Goal: Task Accomplishment & Management: Manage account settings

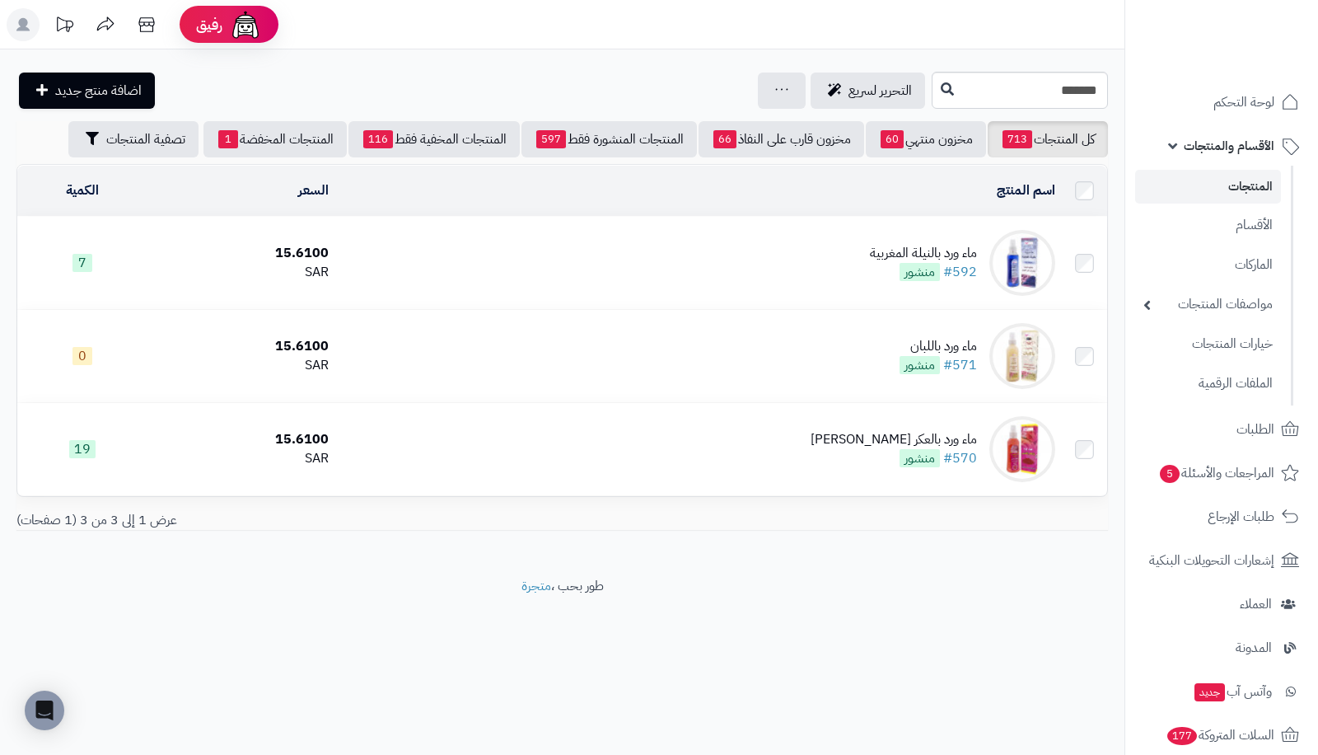
click at [1221, 190] on link "المنتجات" at bounding box center [1209, 187] width 146 height 34
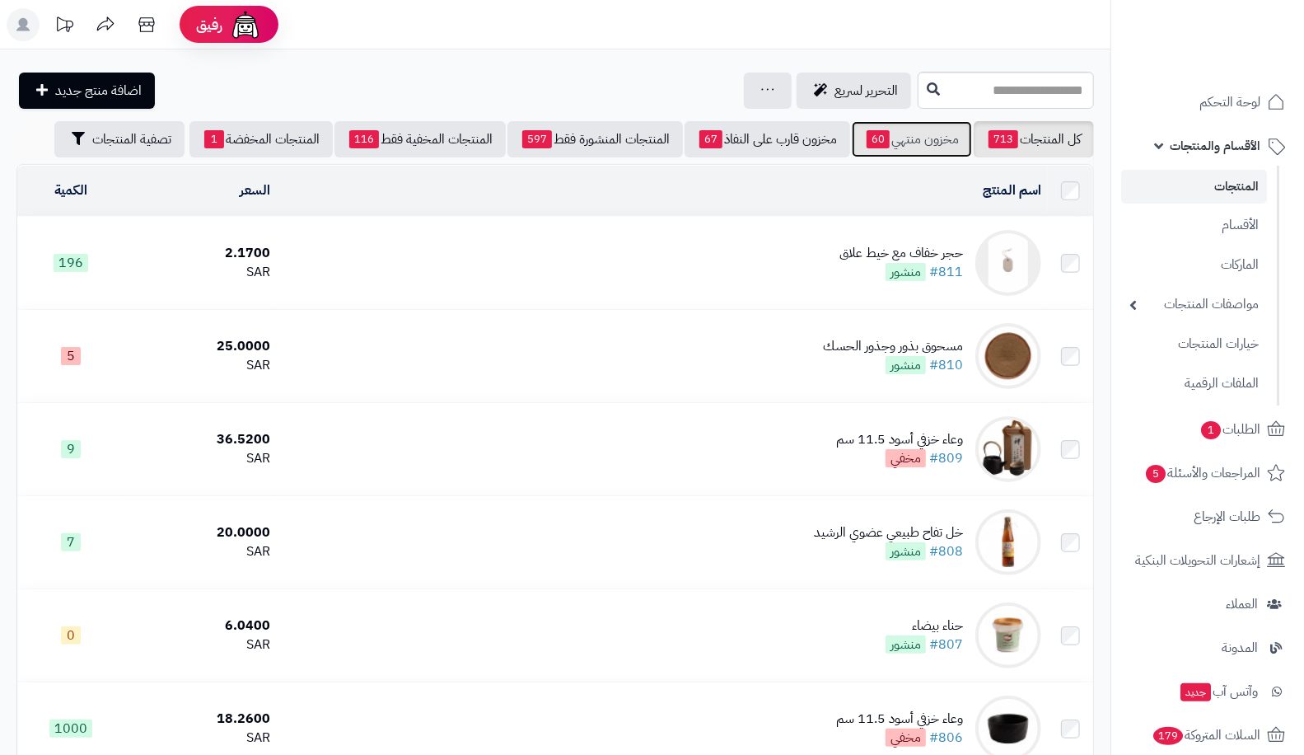
click at [926, 147] on link "مخزون منتهي 60" at bounding box center [912, 139] width 120 height 36
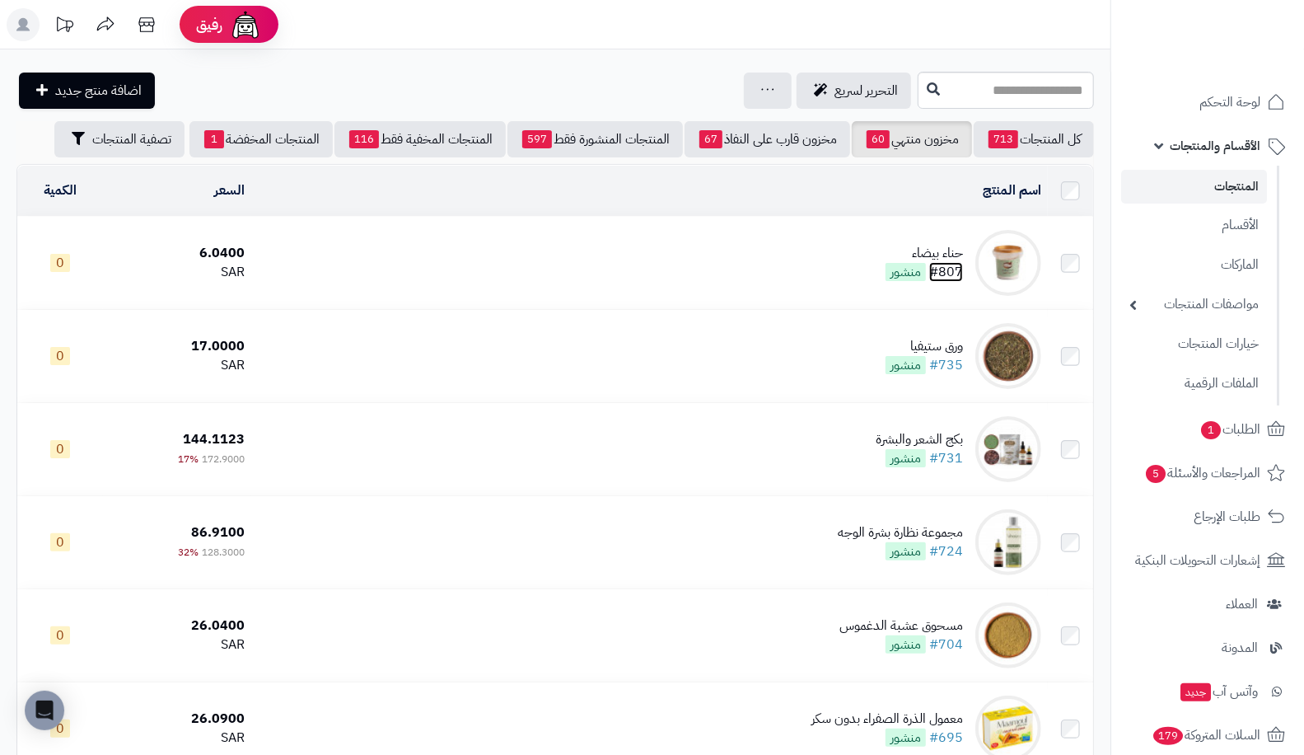
click at [953, 264] on link "#807" at bounding box center [947, 272] width 34 height 20
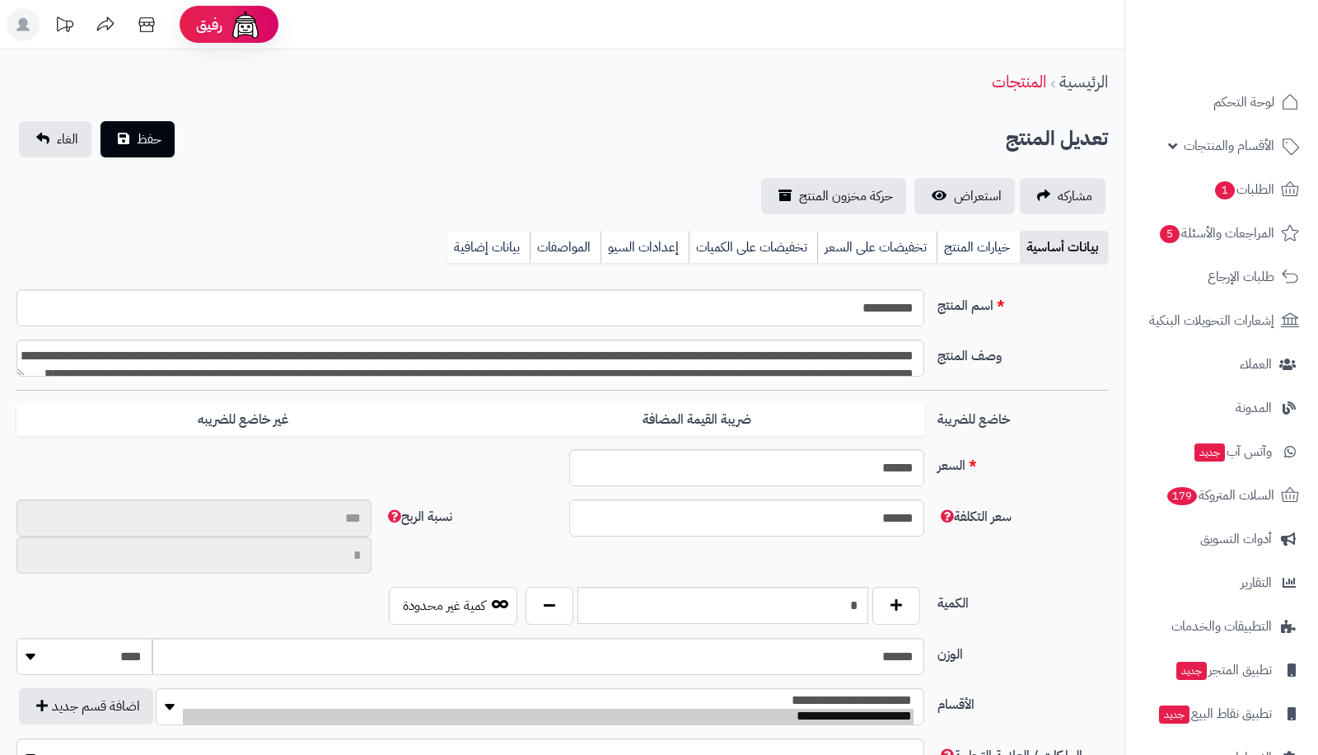
type input "**"
type input "********"
type input "****"
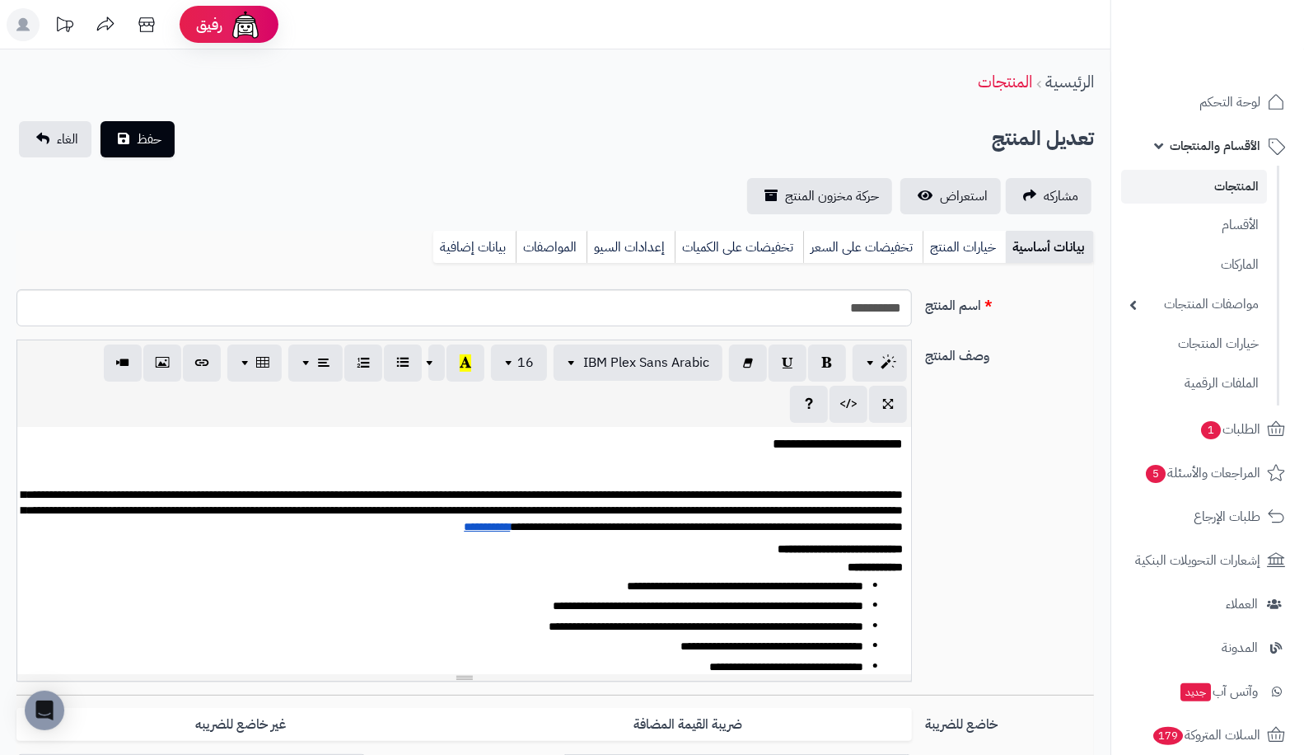
click at [989, 499] on div "**********" at bounding box center [555, 517] width 1091 height 355
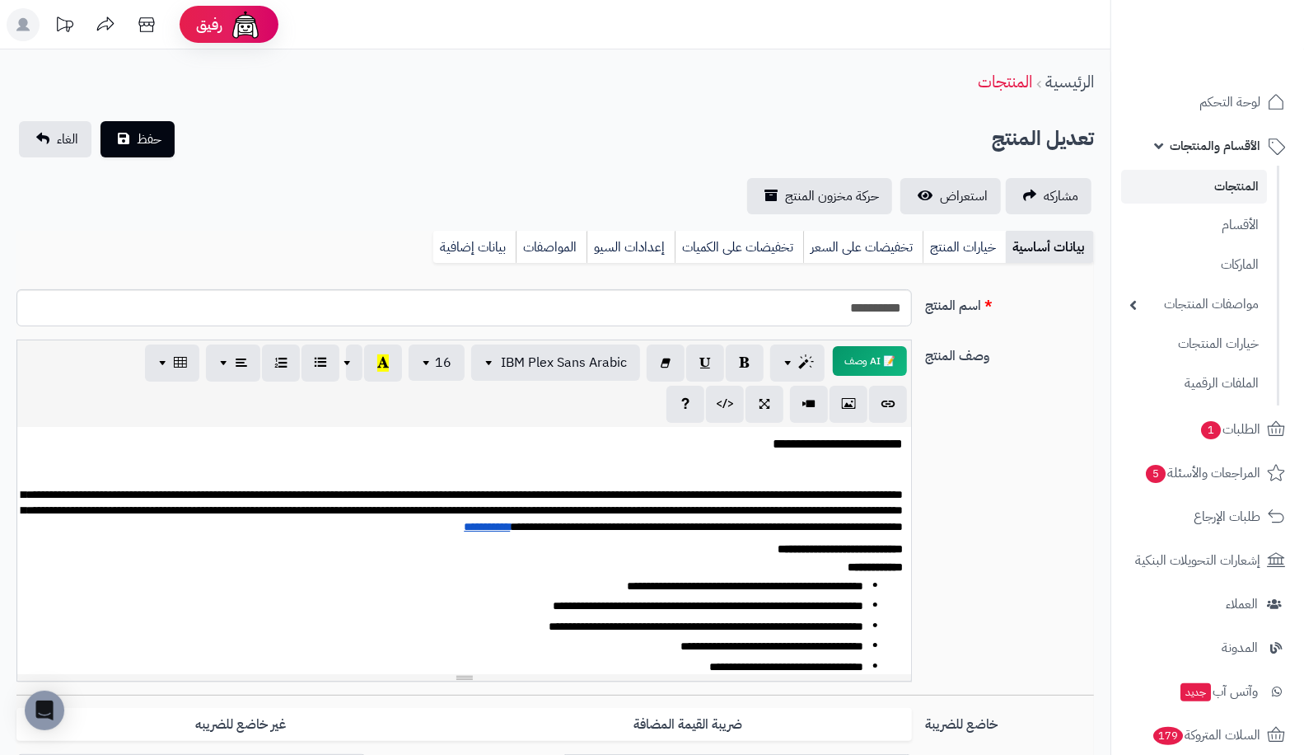
scroll to position [282, 0]
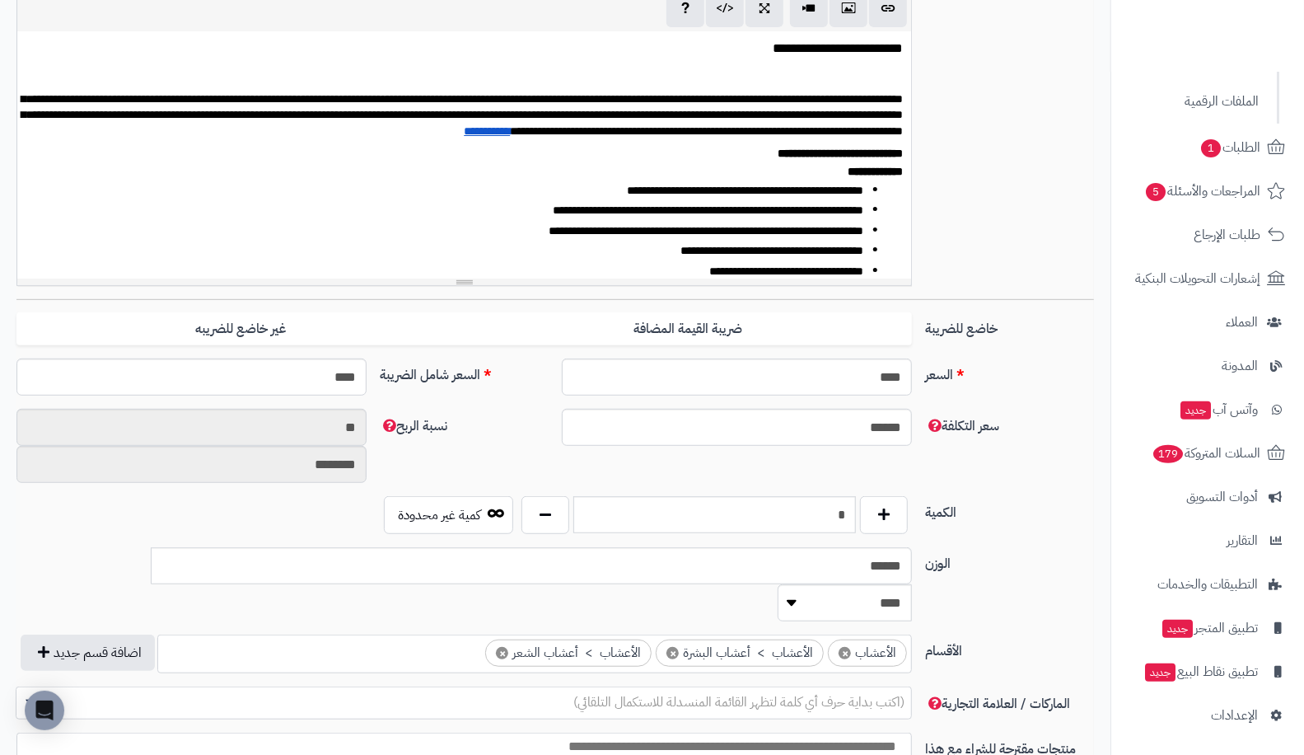
type input "*"
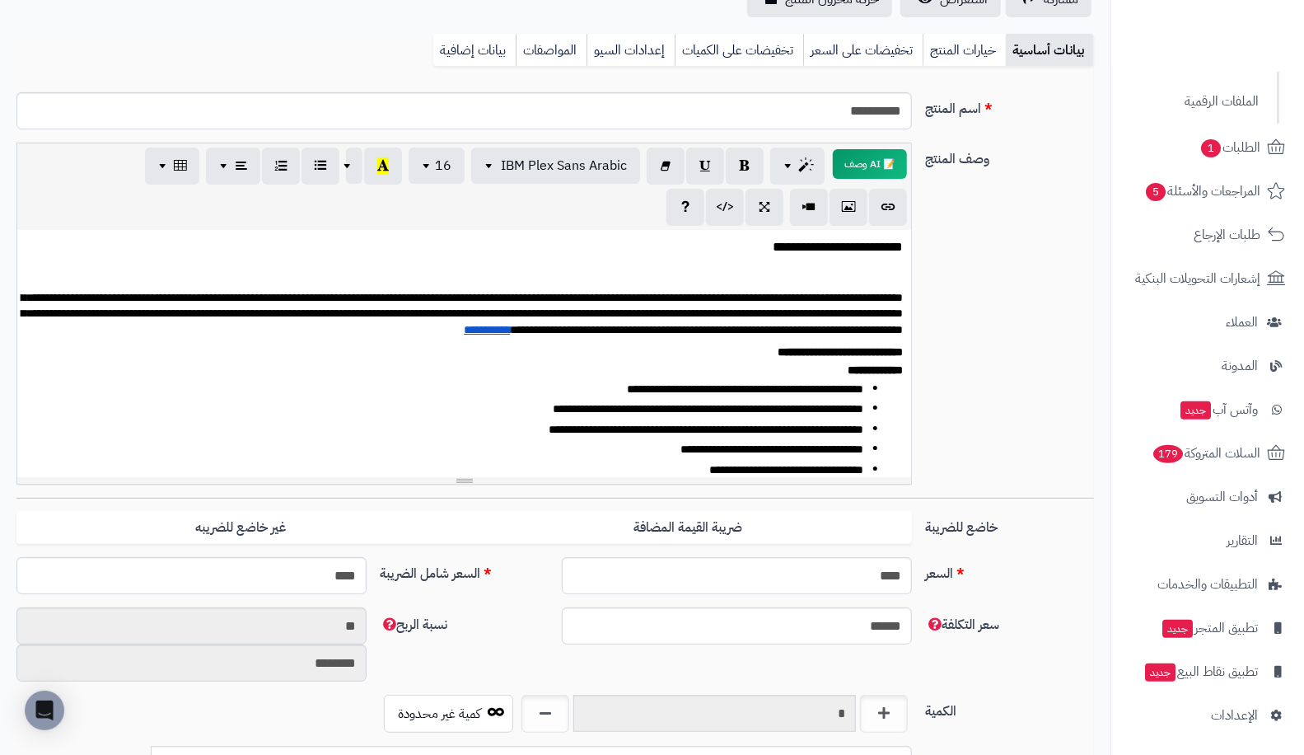
scroll to position [0, 0]
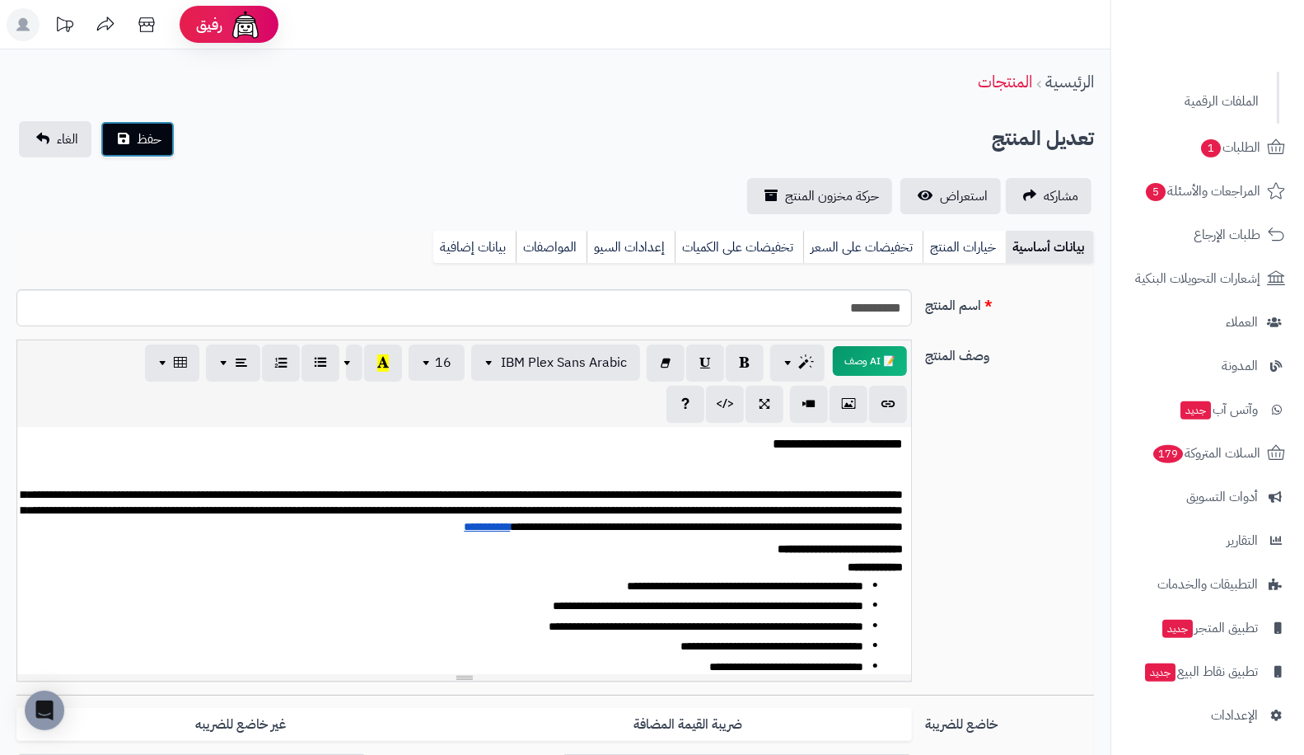
click at [147, 143] on span "حفظ" at bounding box center [149, 139] width 25 height 20
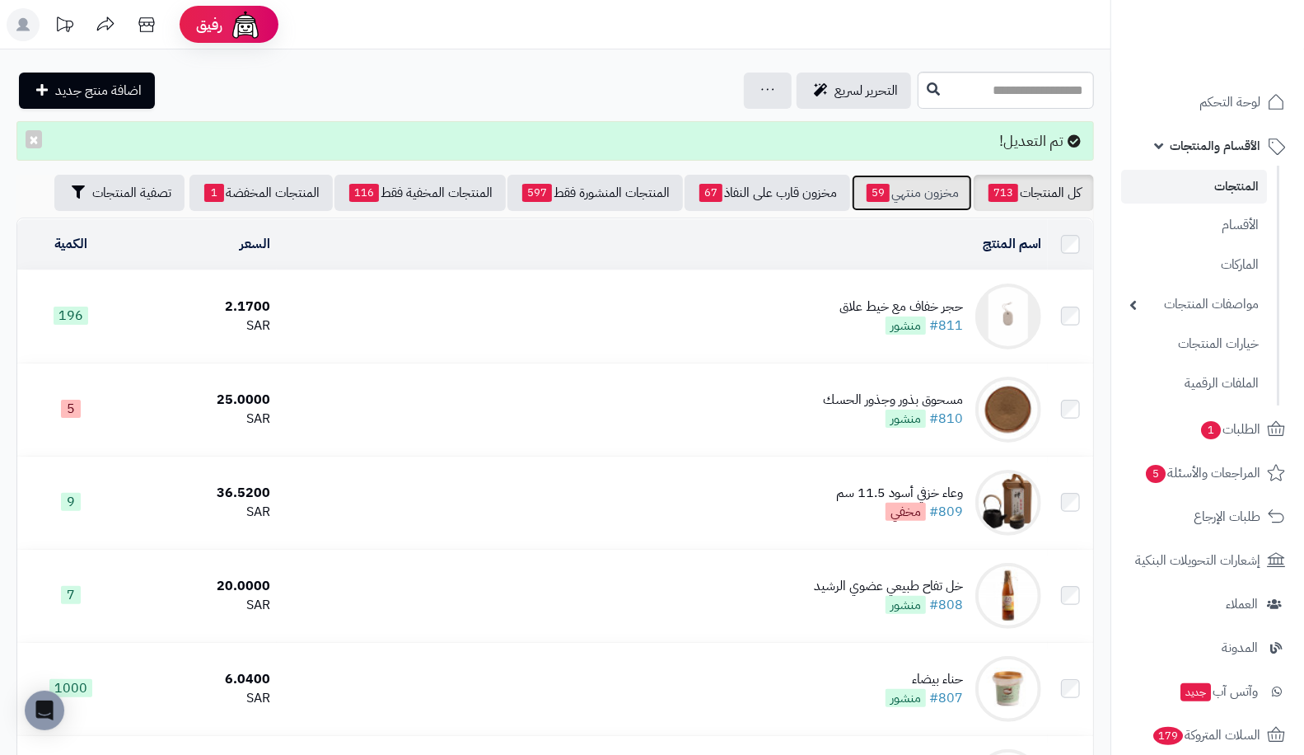
click at [873, 196] on span "59" at bounding box center [878, 193] width 23 height 18
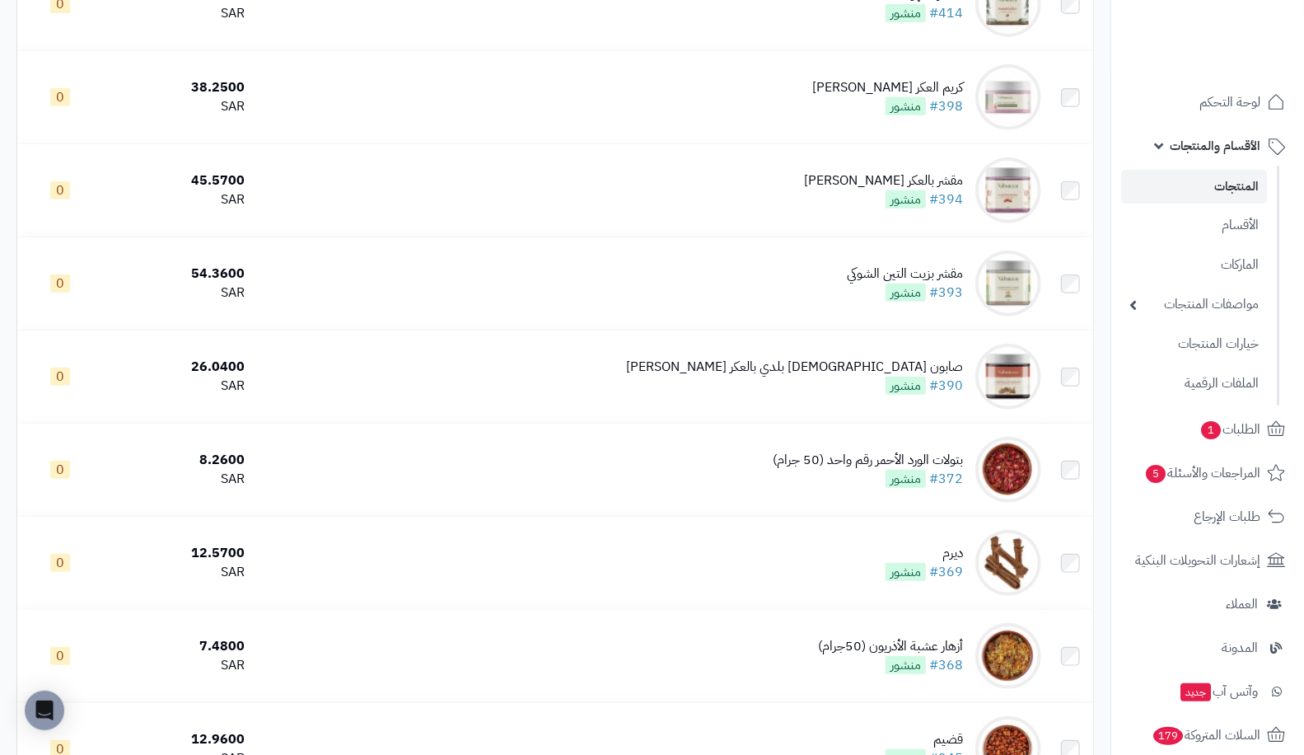
scroll to position [4358, 0]
click at [955, 578] on link "#369" at bounding box center [947, 570] width 34 height 20
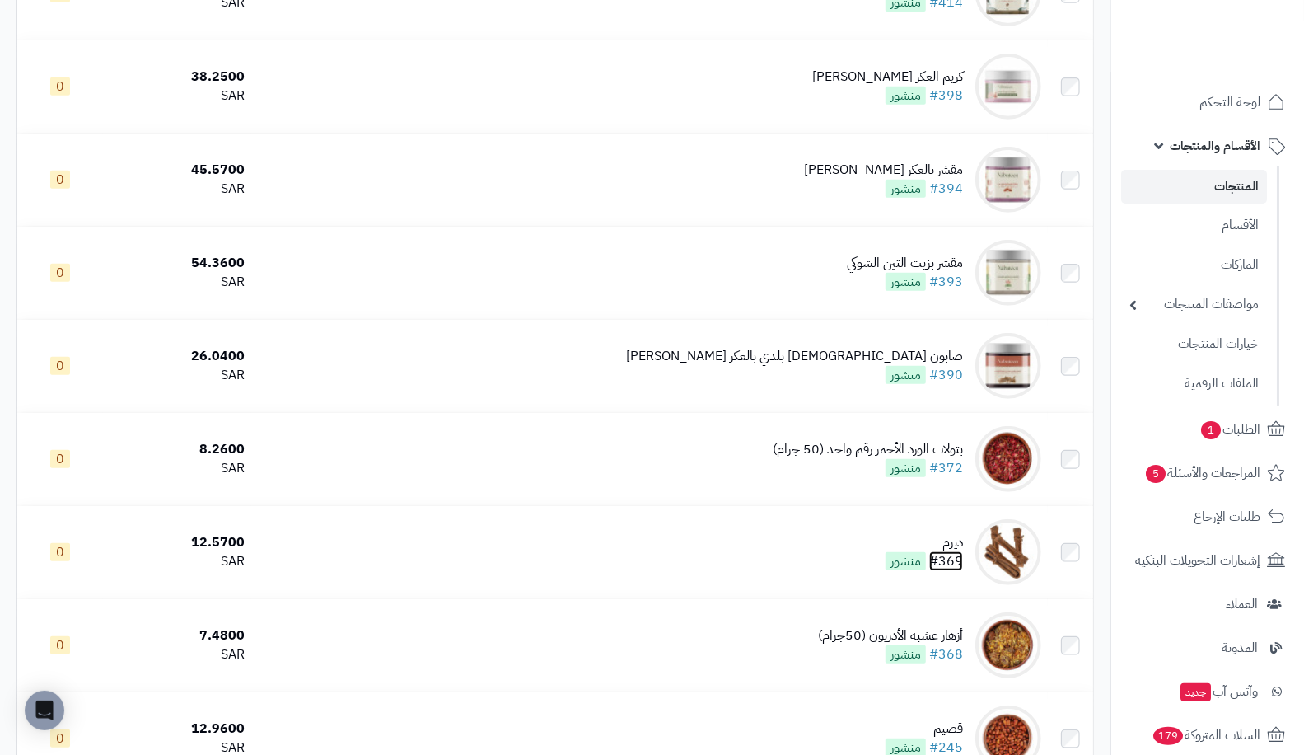
scroll to position [4395, 0]
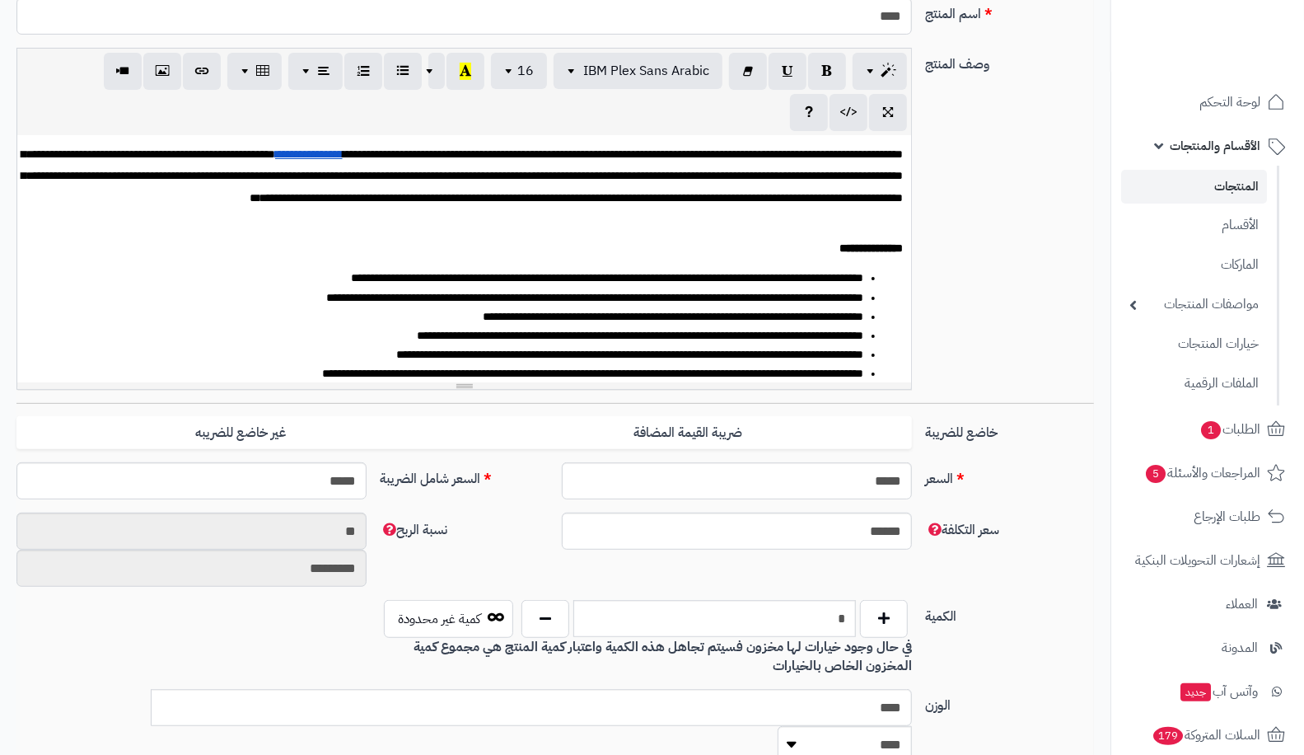
scroll to position [293, 0]
click at [897, 602] on button "button" at bounding box center [884, 618] width 48 height 38
type input "*"
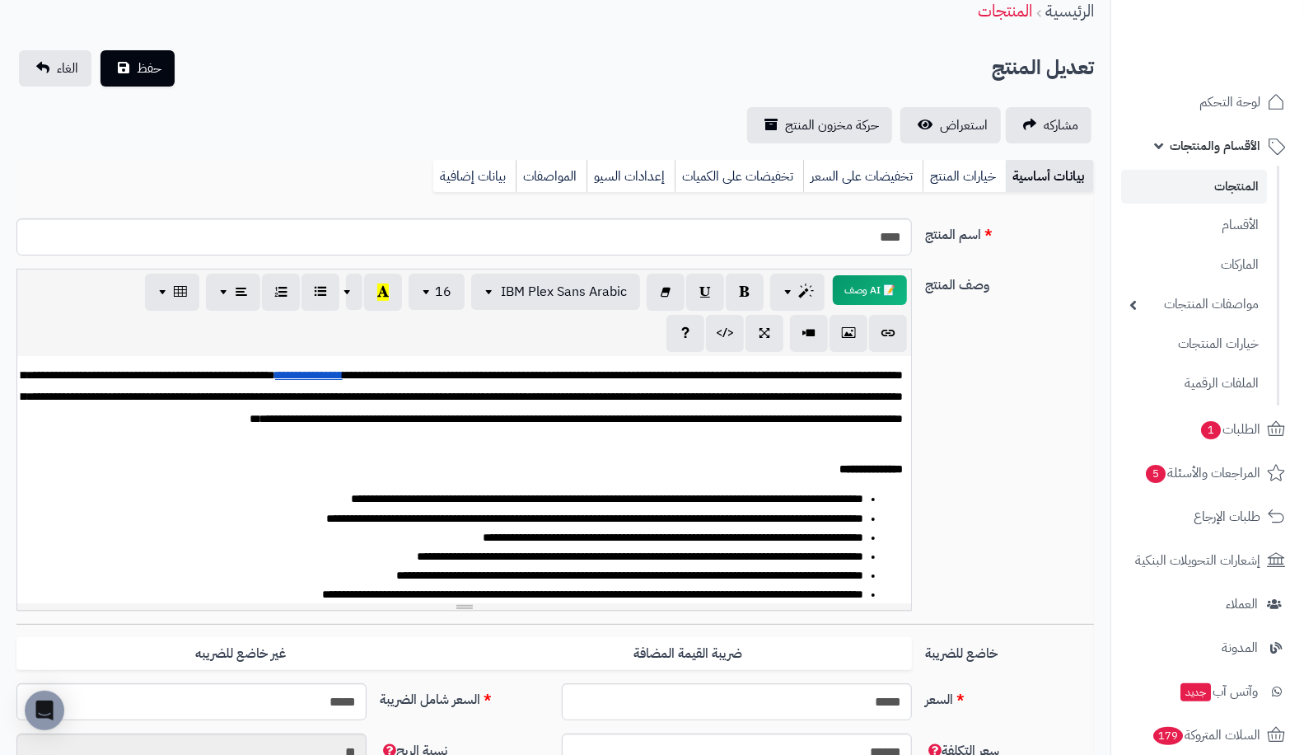
scroll to position [0, 0]
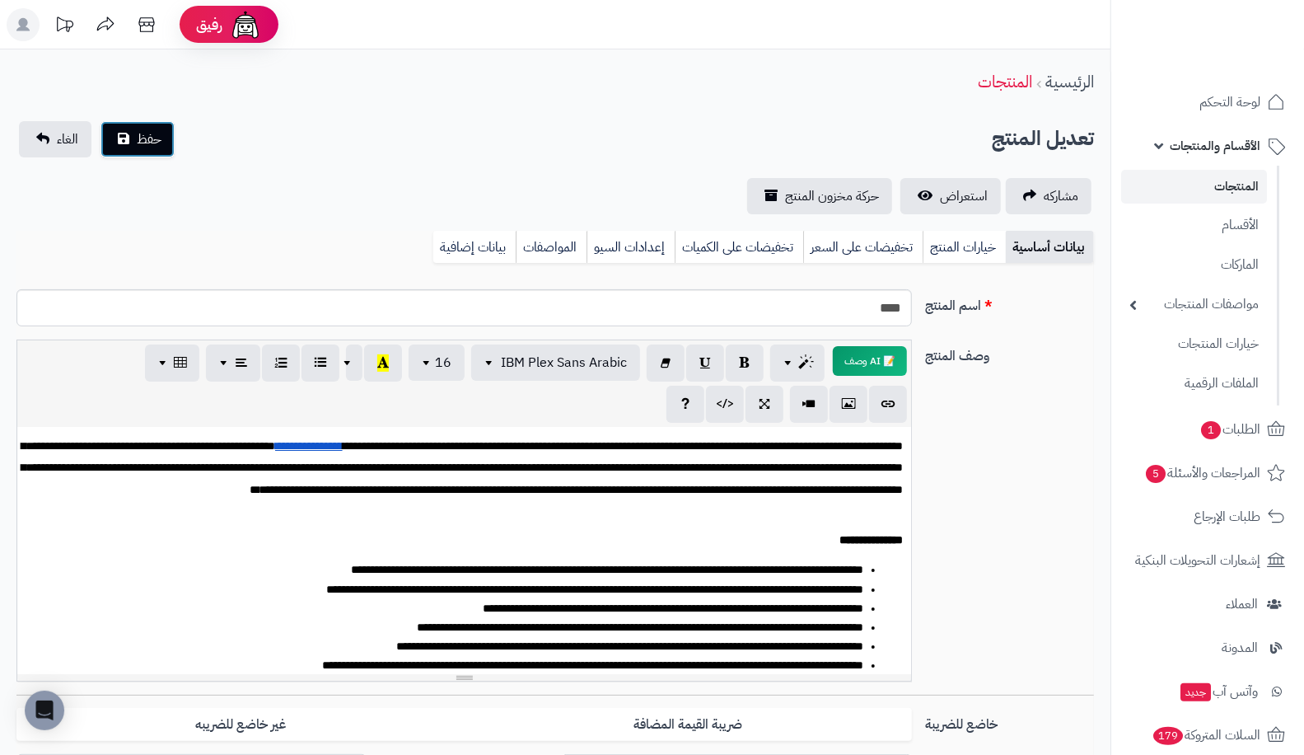
click at [159, 136] on span "حفظ" at bounding box center [149, 139] width 25 height 20
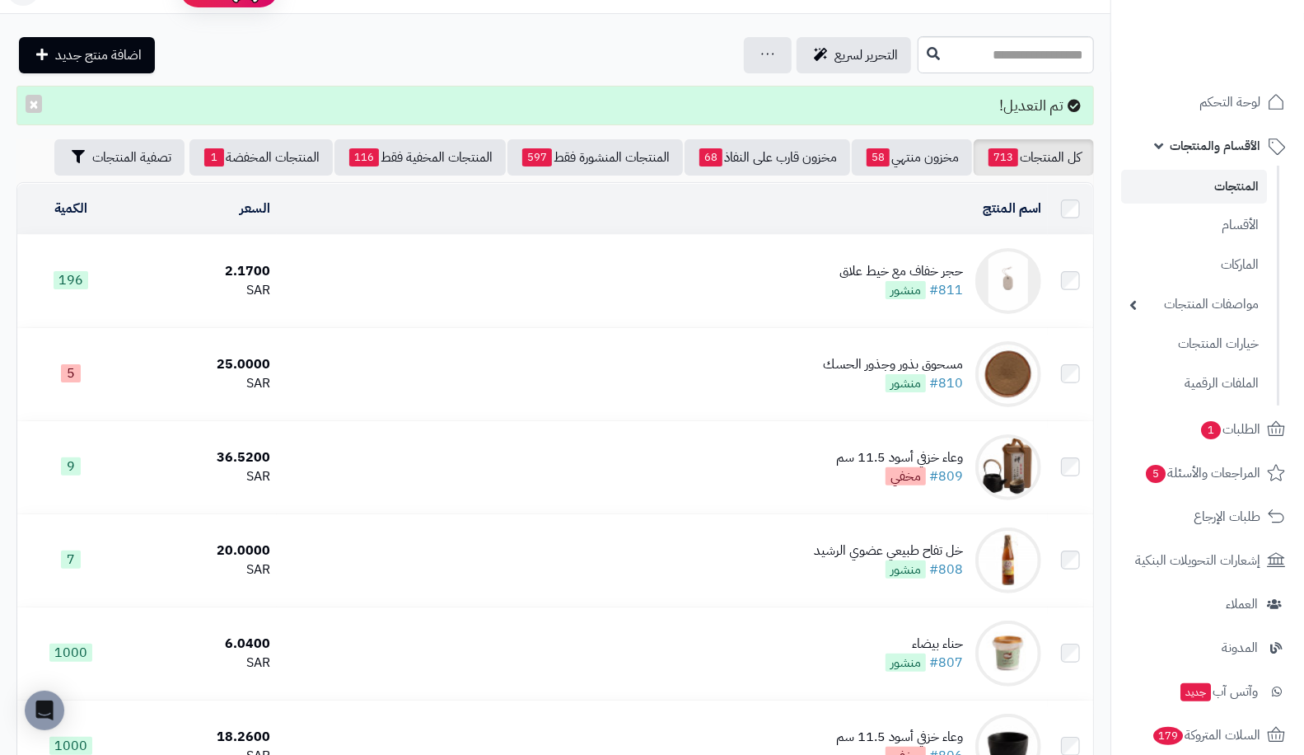
scroll to position [36, 0]
click at [876, 150] on span "58" at bounding box center [878, 157] width 23 height 18
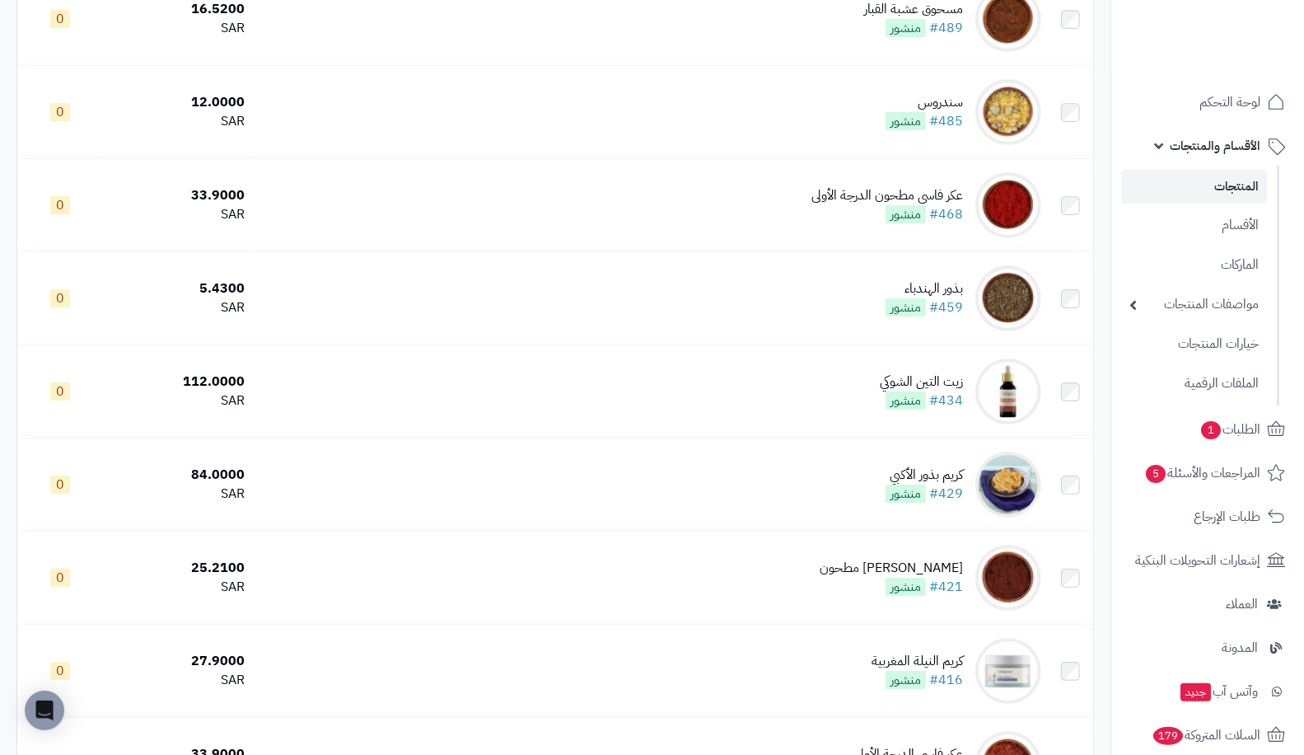
scroll to position [3498, 0]
